Goal: Check status: Check status

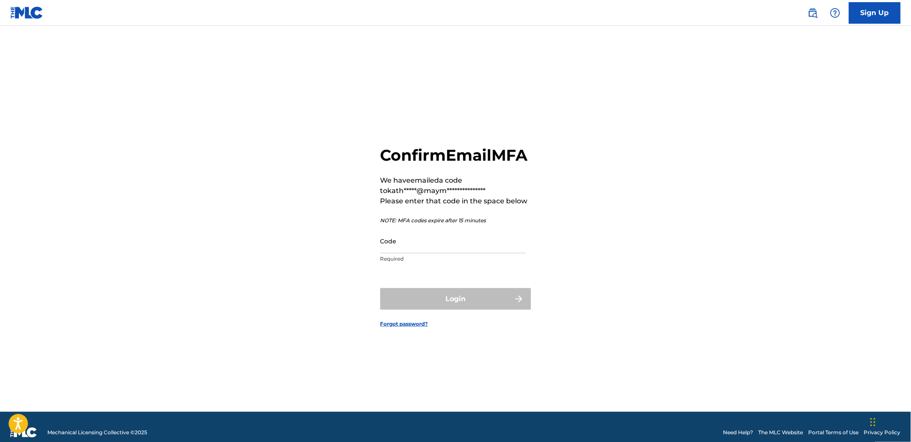
click at [392, 253] on input "Code" at bounding box center [452, 240] width 145 height 25
paste input "584038"
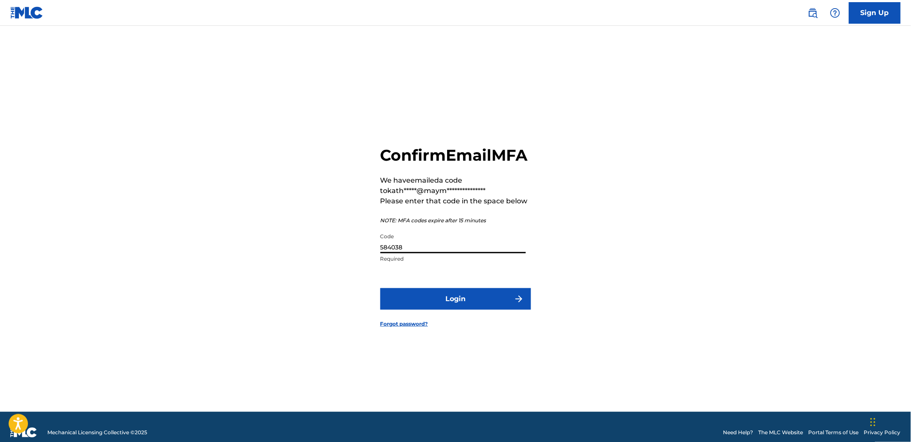
type input "584038"
click at [473, 303] on button "Login" at bounding box center [455, 299] width 151 height 22
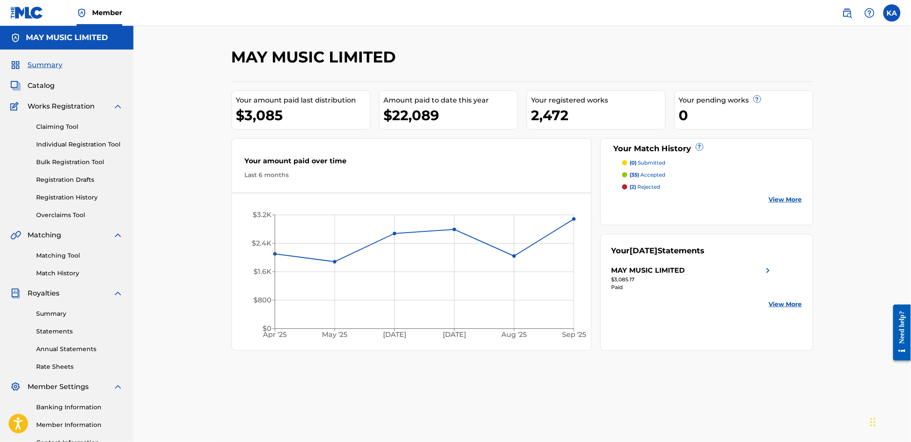
click at [731, 270] on div "MAY MUSIC LIMITED" at bounding box center [692, 270] width 162 height 10
click at [768, 271] on img at bounding box center [768, 270] width 10 height 10
